Goal: Task Accomplishment & Management: Use online tool/utility

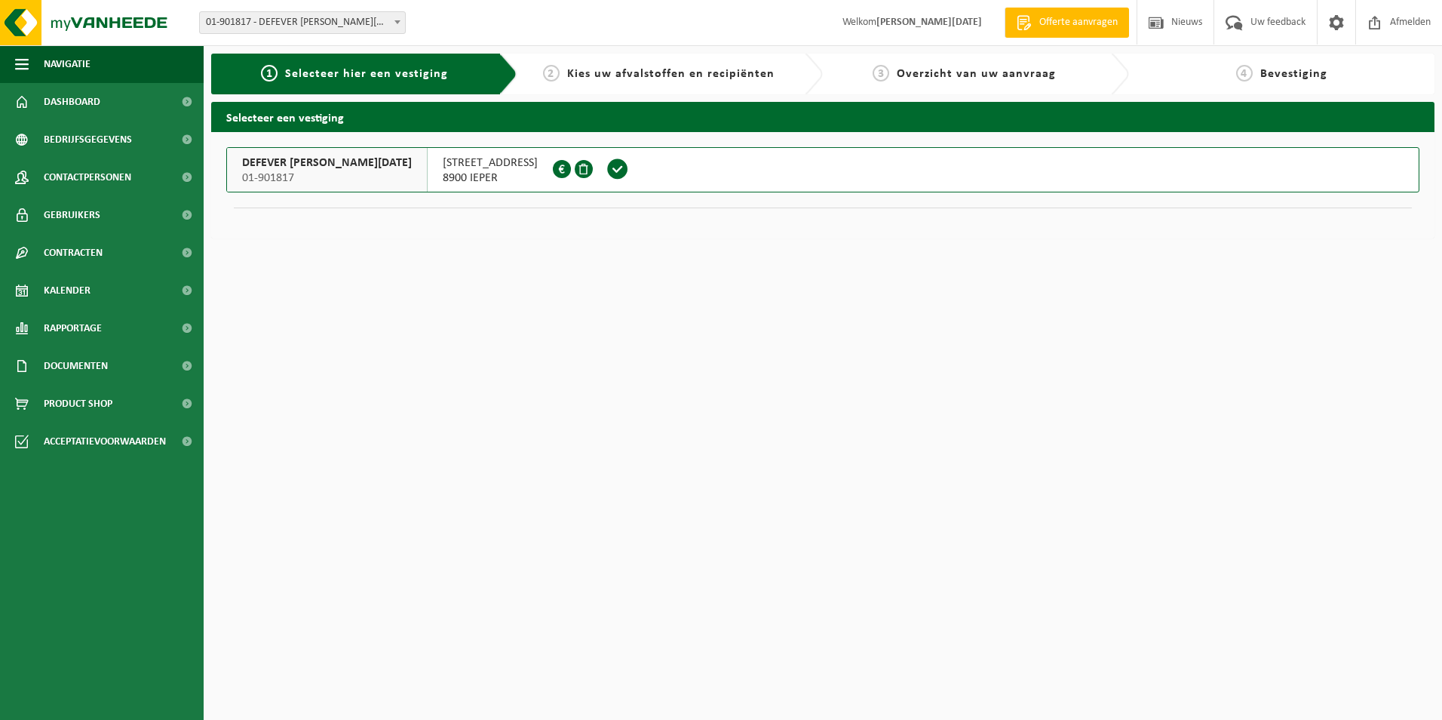
drag, startPoint x: 291, startPoint y: 174, endPoint x: 306, endPoint y: 173, distance: 15.1
click at [291, 173] on span "01-901817" at bounding box center [327, 177] width 170 height 15
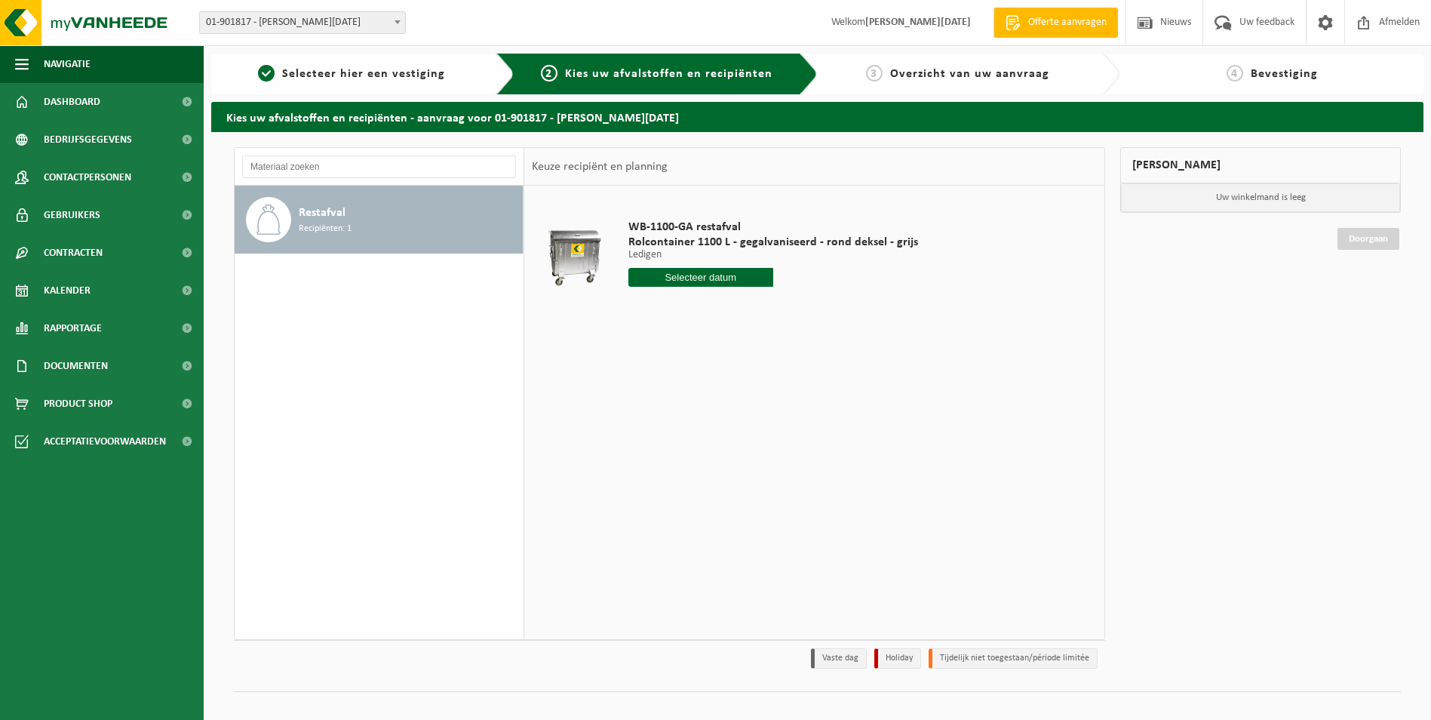
click at [661, 275] on input "text" at bounding box center [700, 277] width 145 height 19
click at [719, 361] on div "4" at bounding box center [721, 363] width 26 height 24
type input "Van 2025-09-04"
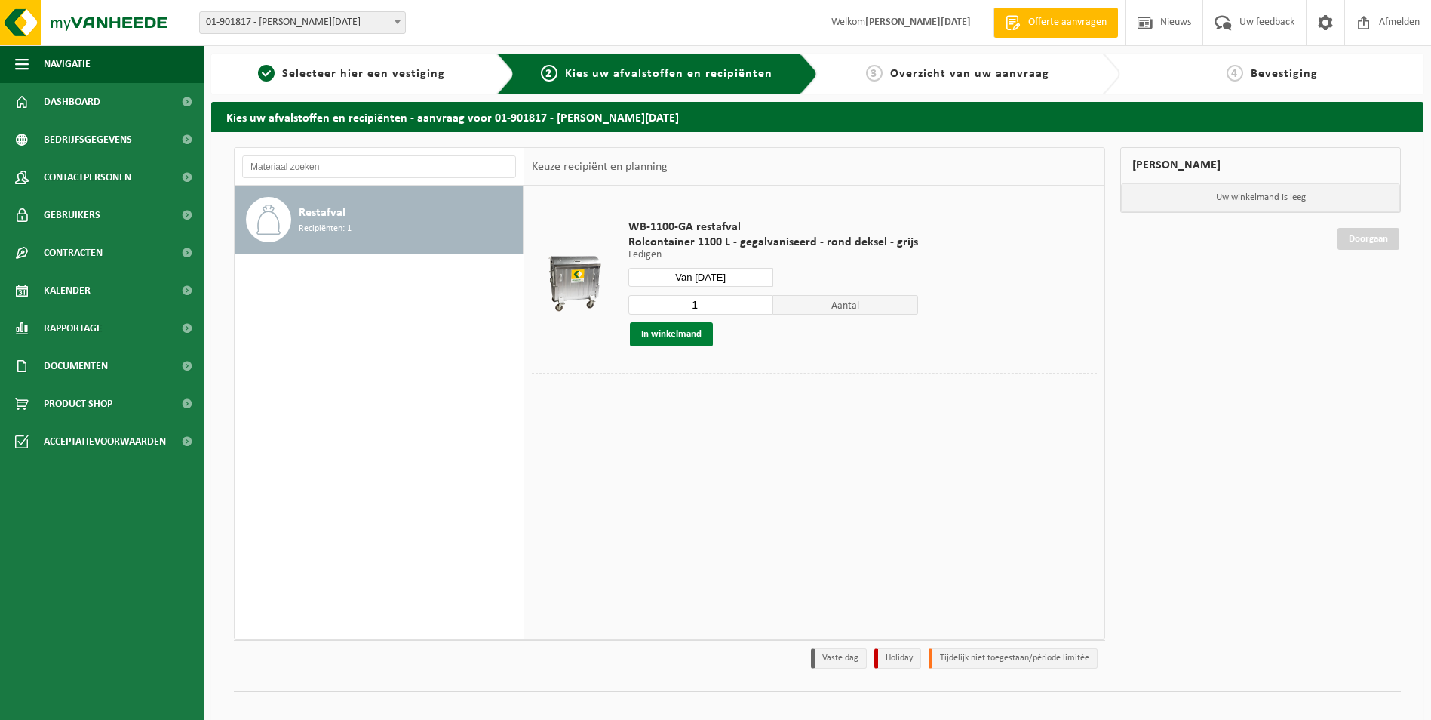
click at [665, 329] on button "In winkelmand" at bounding box center [671, 334] width 83 height 24
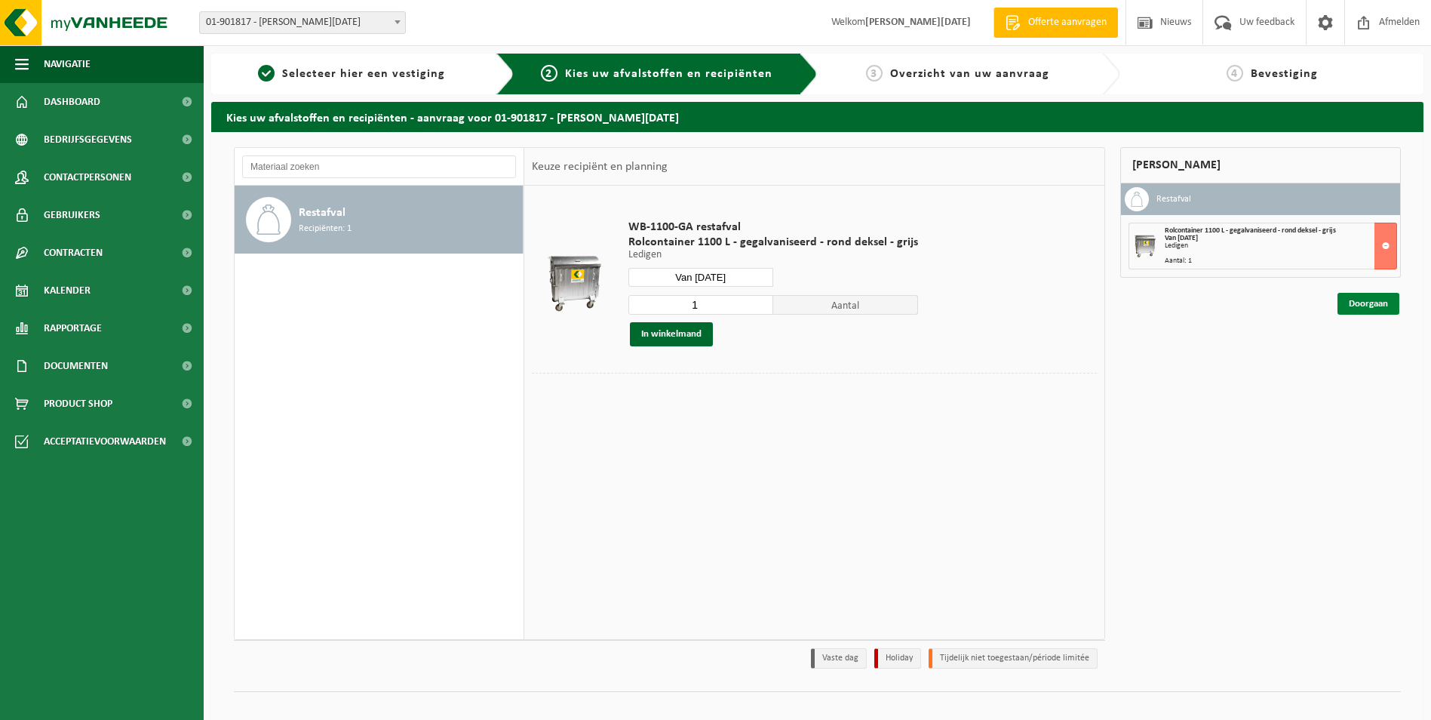
click at [1369, 301] on link "Doorgaan" at bounding box center [1368, 304] width 62 height 22
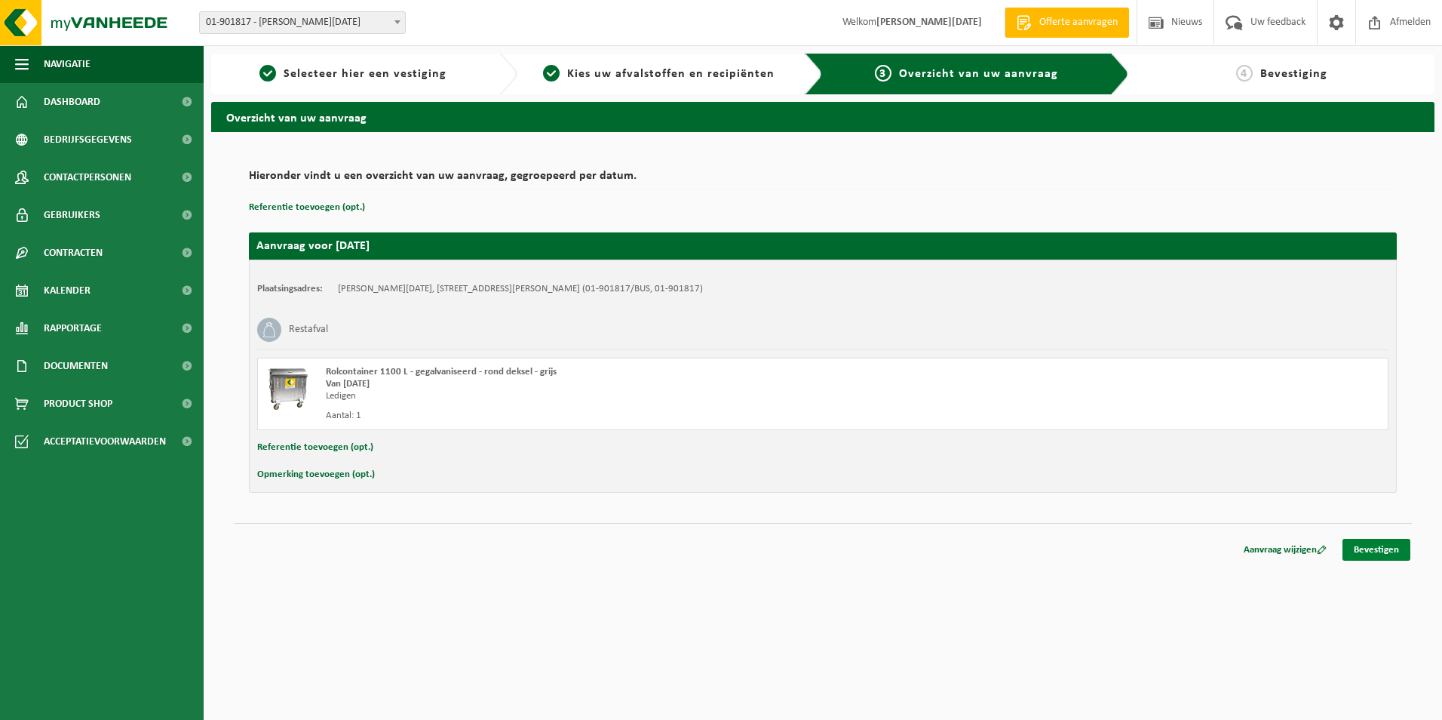
click at [1371, 548] on link "Bevestigen" at bounding box center [1377, 550] width 68 height 22
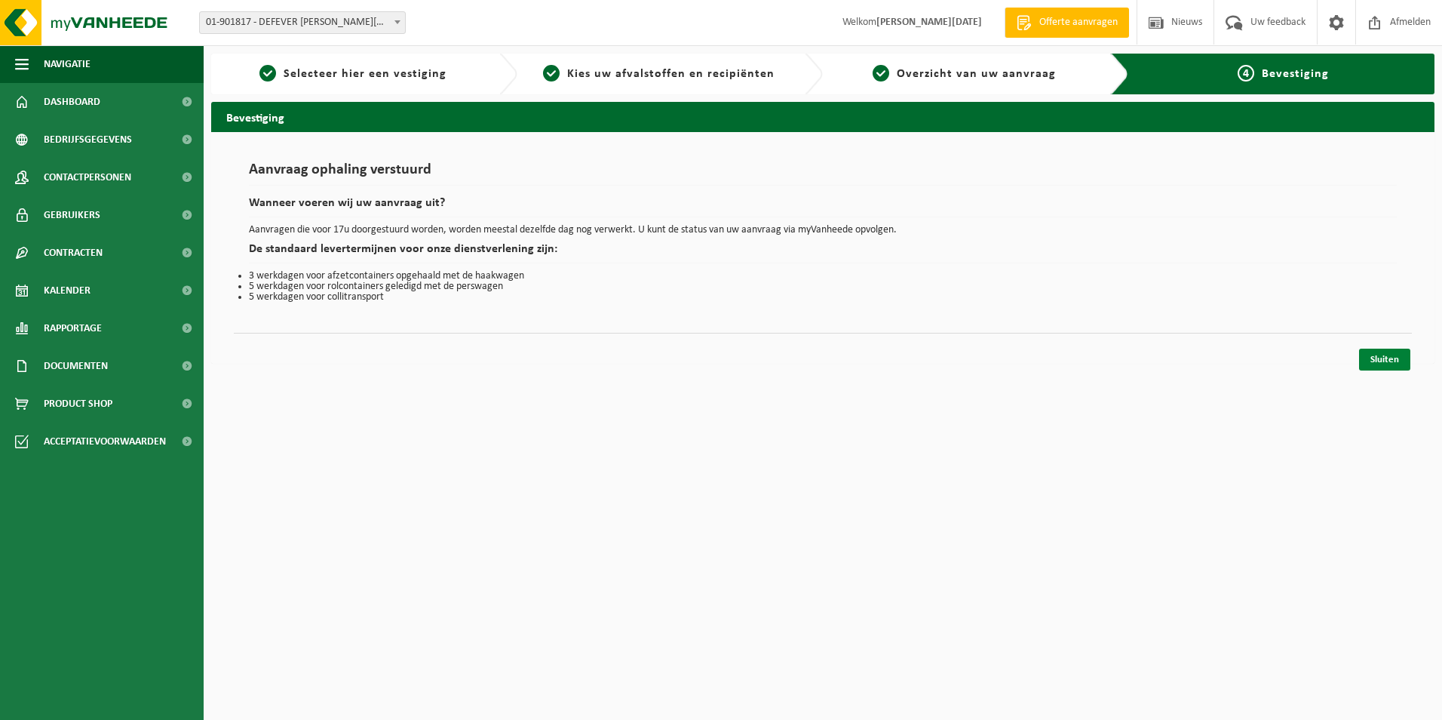
click at [1380, 356] on link "Sluiten" at bounding box center [1384, 359] width 51 height 22
